Goal: Task Accomplishment & Management: Manage account settings

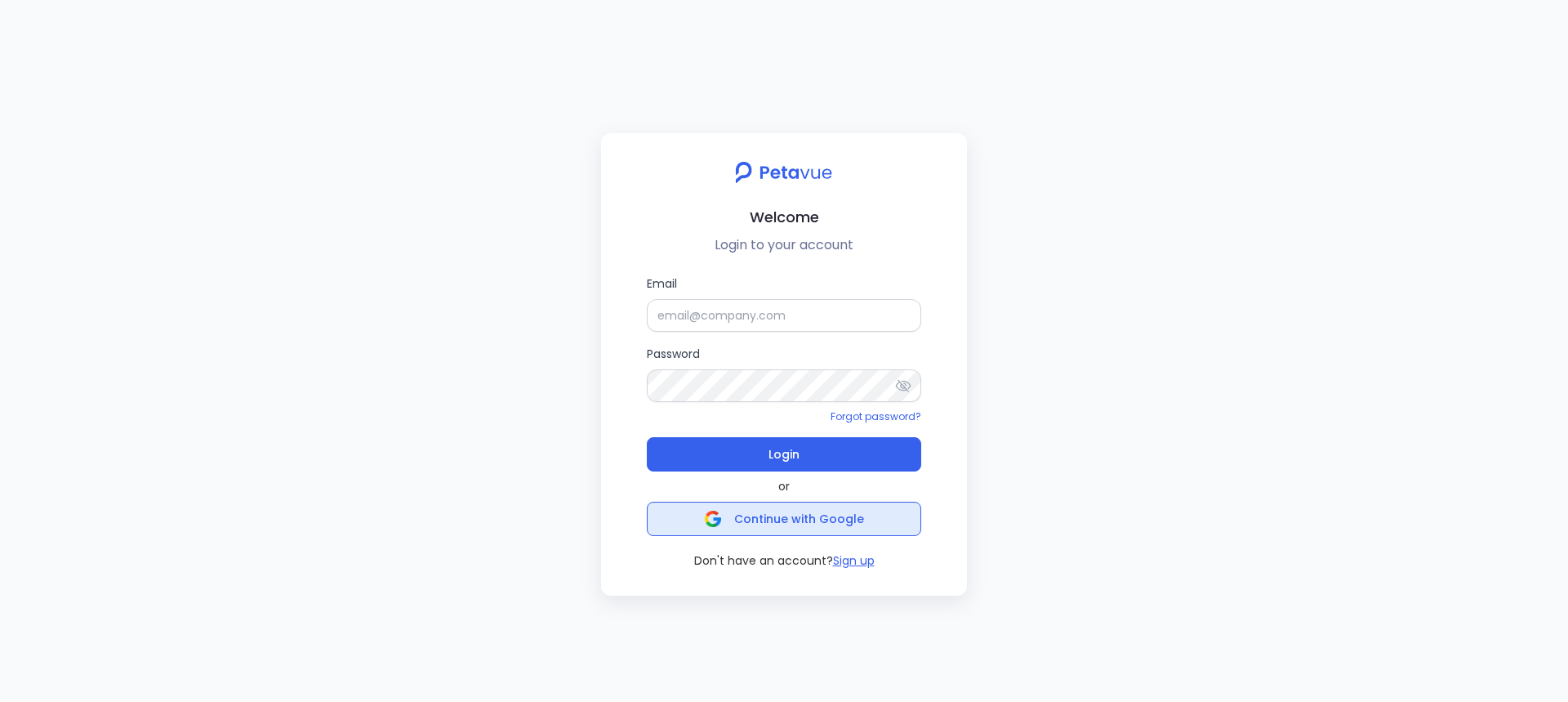
click at [775, 512] on span "Continue with Google" at bounding box center [799, 519] width 130 height 16
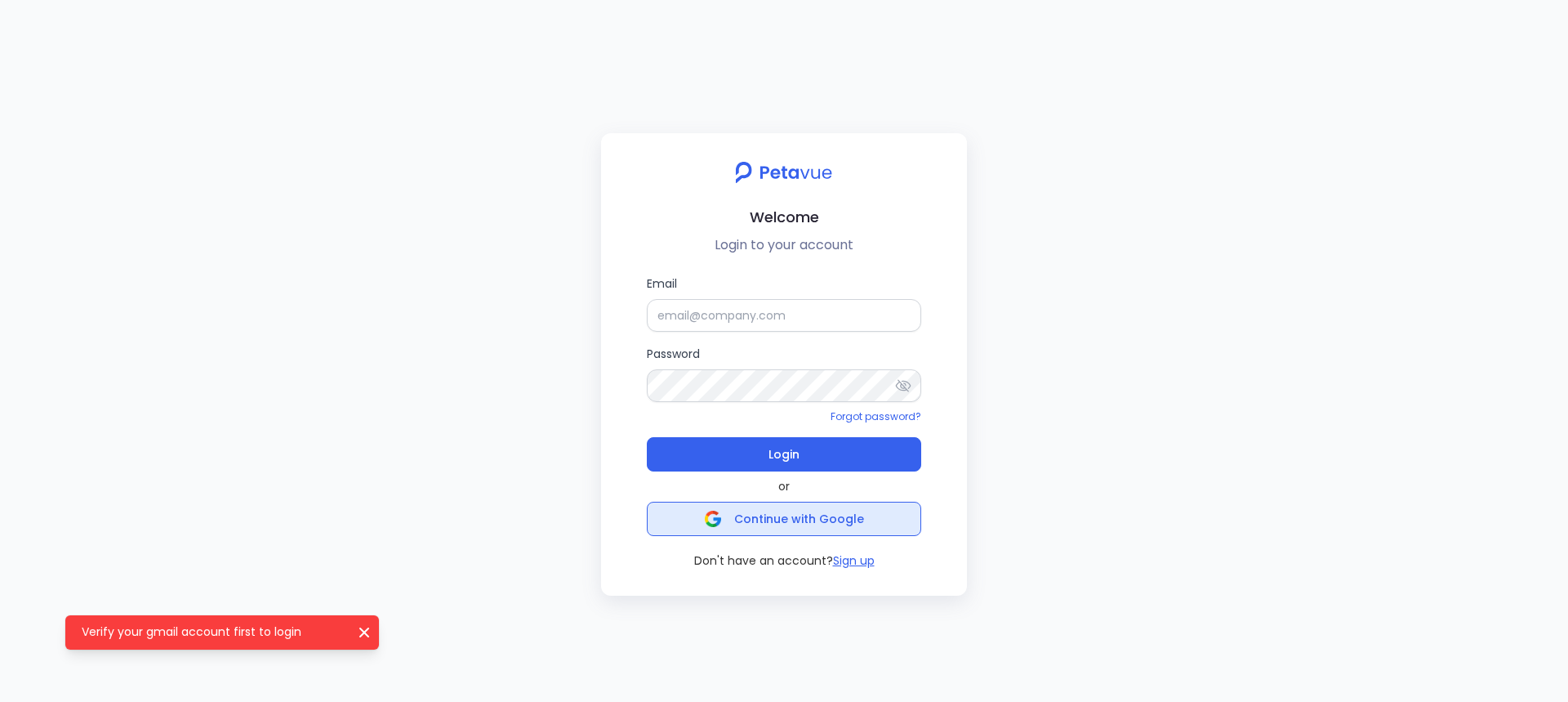
click at [808, 520] on span "Continue with Google" at bounding box center [799, 519] width 130 height 16
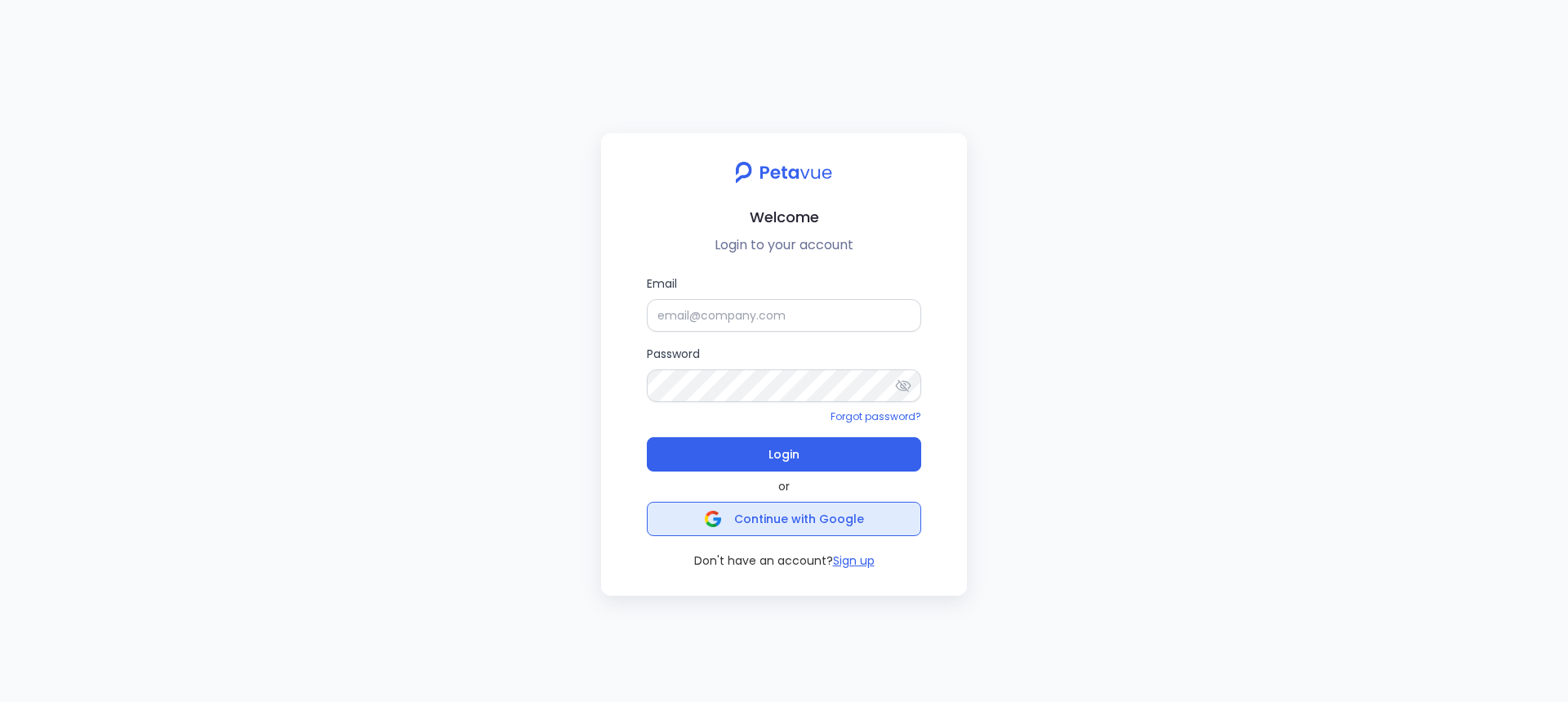
click at [733, 535] on button "Continue with Google" at bounding box center [784, 519] width 274 height 34
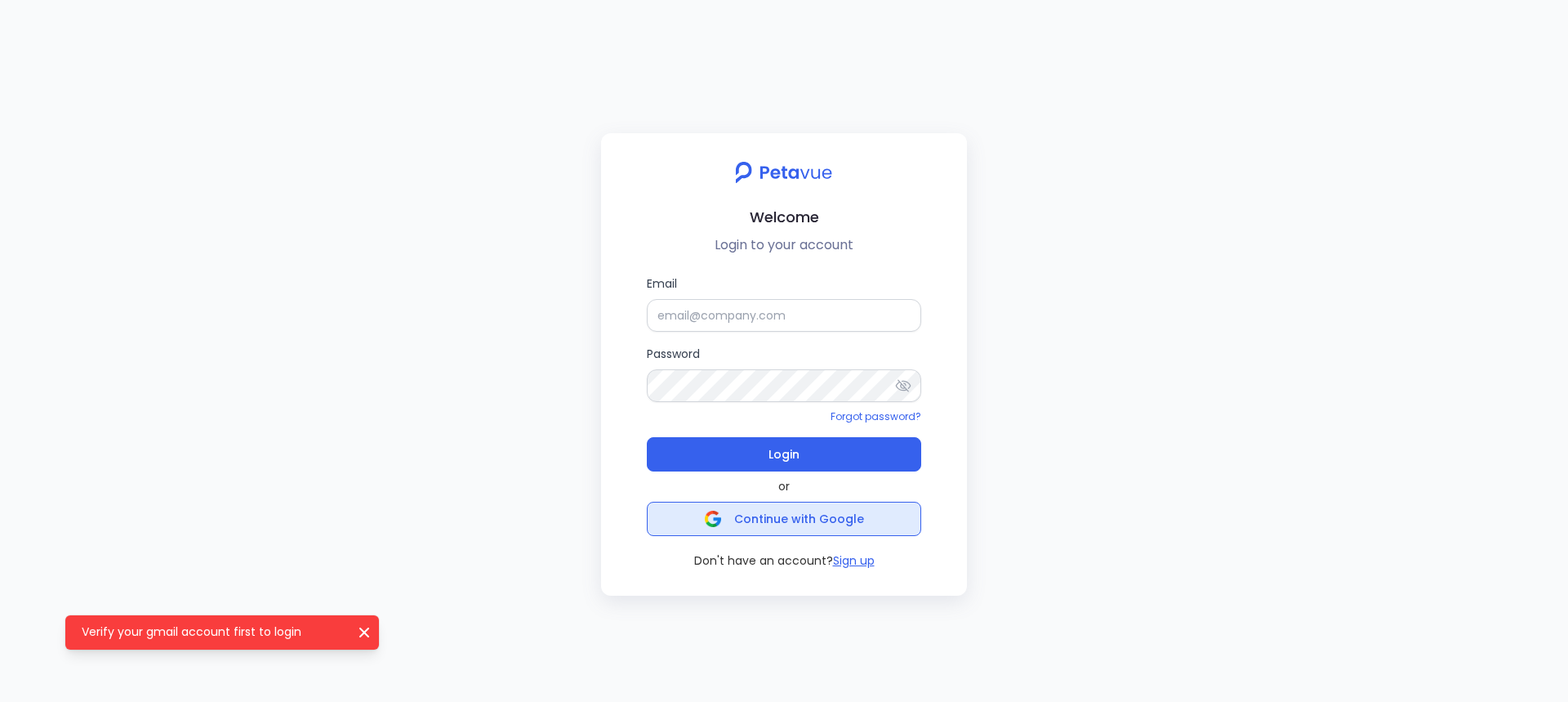
click at [766, 518] on span "Continue with Google" at bounding box center [799, 519] width 130 height 16
